Goal: Find specific fact: Find specific fact

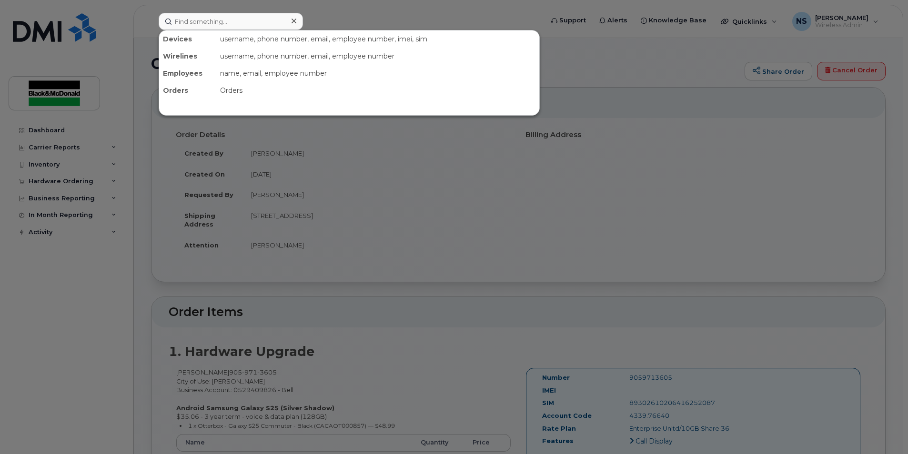
click at [236, 24] on input at bounding box center [231, 21] width 144 height 17
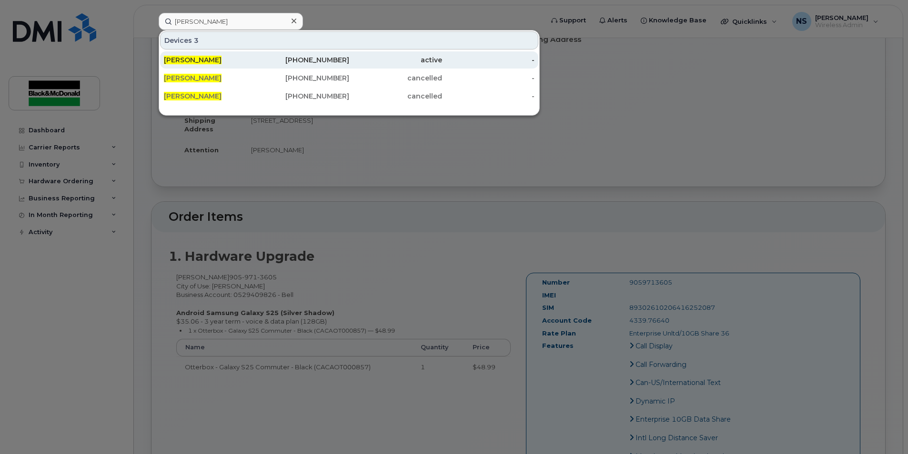
type input "[PERSON_NAME]"
click at [192, 58] on span "[PERSON_NAME]" at bounding box center [193, 60] width 58 height 9
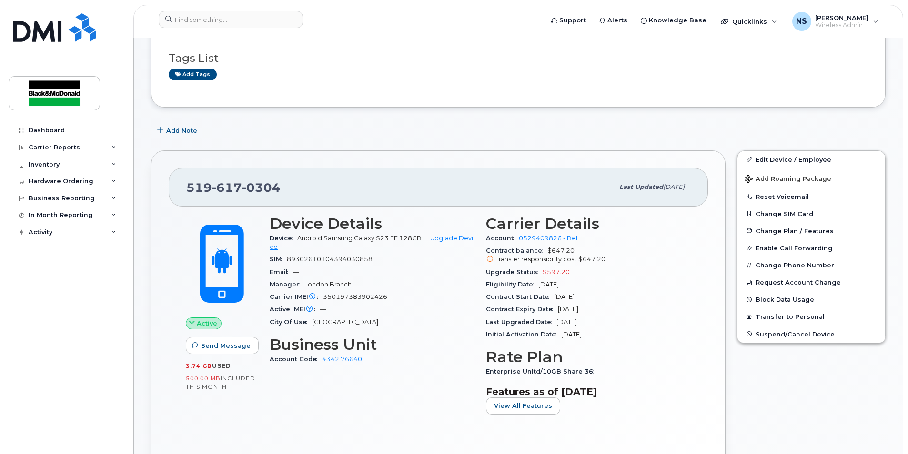
scroll to position [95, 0]
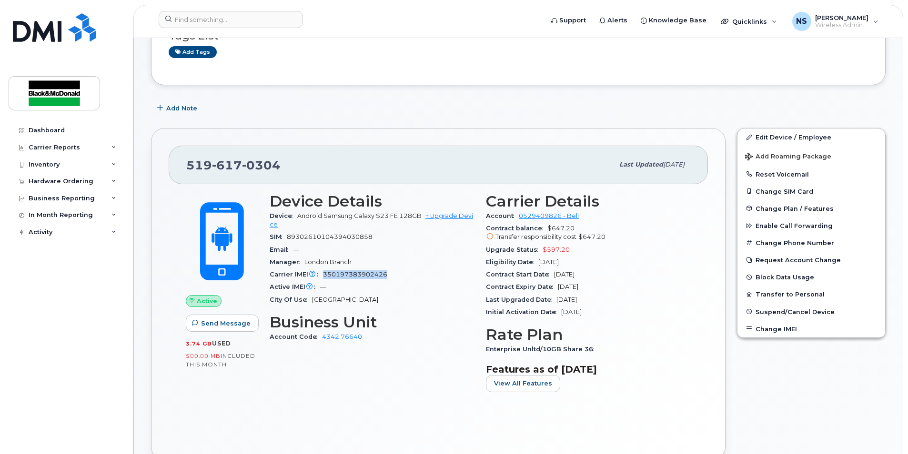
drag, startPoint x: 389, startPoint y: 273, endPoint x: 322, endPoint y: 275, distance: 66.7
click at [322, 275] on div "Carrier IMEI Carrier IMEI is reported during the last billing cycle or change o…" at bounding box center [372, 275] width 205 height 12
copy span "350197383902426"
